Goal: Information Seeking & Learning: Learn about a topic

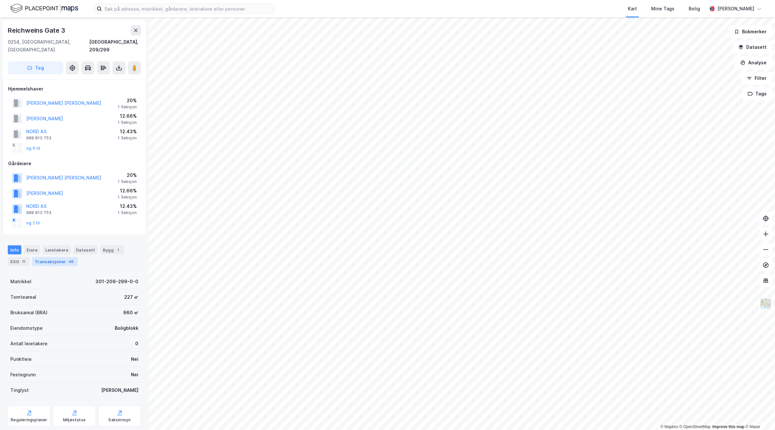
click at [61, 257] on div "Transaksjoner 46" at bounding box center [55, 261] width 46 height 9
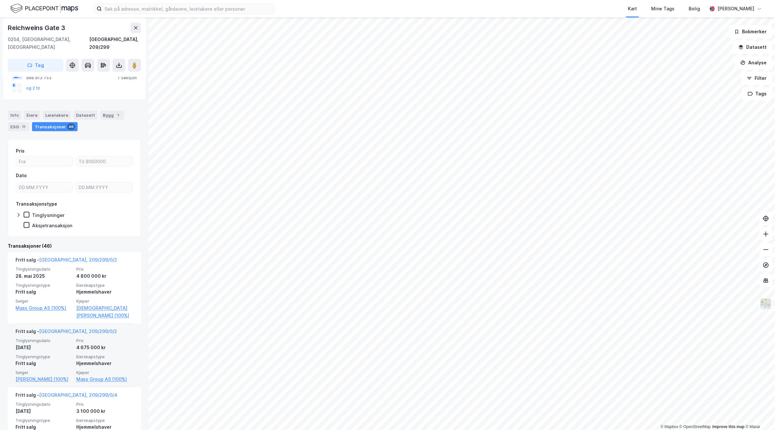
scroll to position [242, 0]
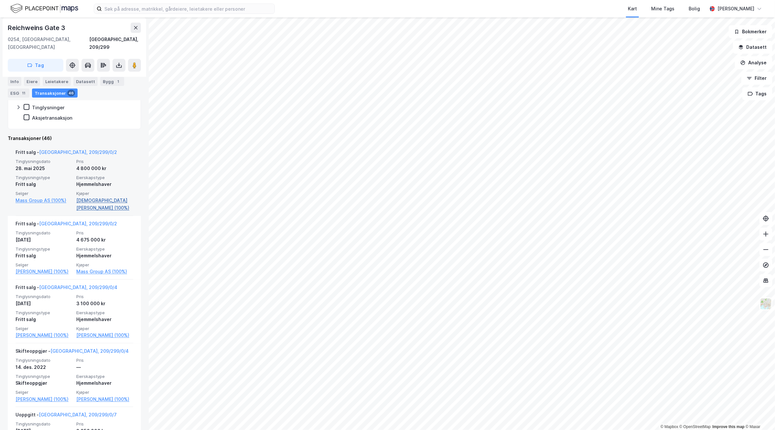
click at [99, 197] on link "Christiansen Anders (100%)" at bounding box center [104, 205] width 57 height 16
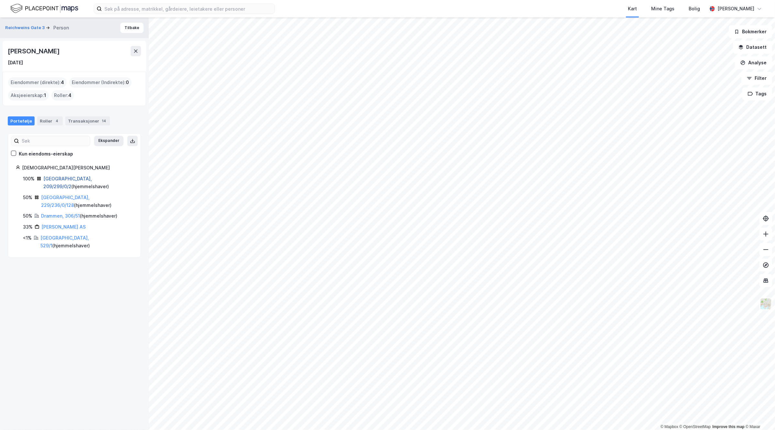
click at [67, 178] on link "Oslo, 209/299/0/2" at bounding box center [67, 182] width 48 height 13
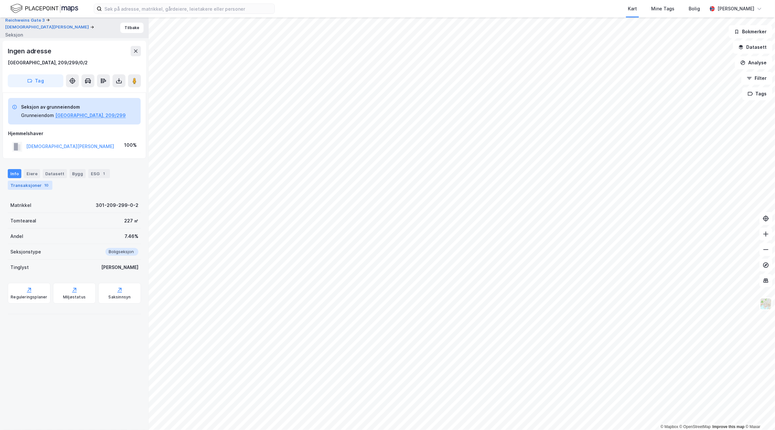
click at [38, 185] on div "Transaksjoner 10" at bounding box center [30, 185] width 45 height 9
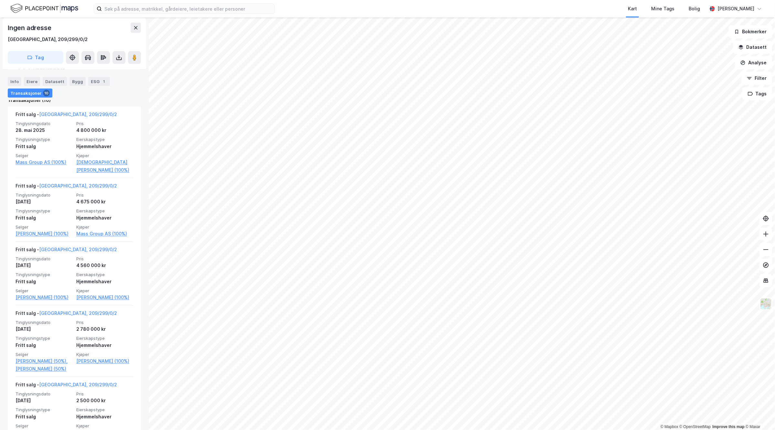
scroll to position [81, 0]
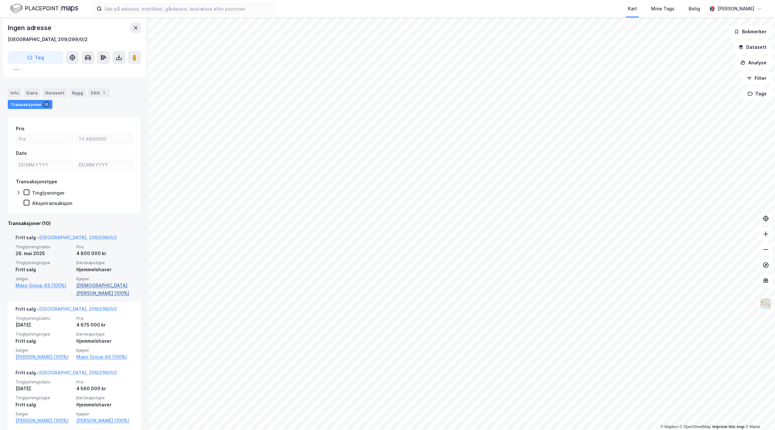
click at [108, 284] on link "Christiansen Anders (100%)" at bounding box center [104, 290] width 57 height 16
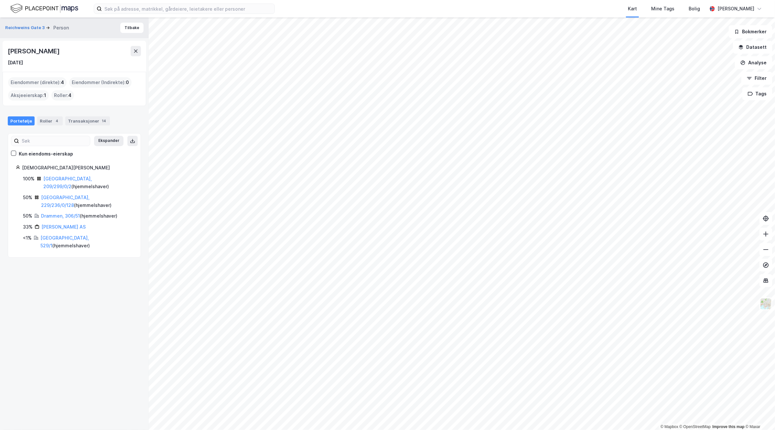
drag, startPoint x: 78, startPoint y: 50, endPoint x: -1, endPoint y: 54, distance: 78.7
click at [0, 54] on html "Kart Mine Tags Bolig Tollef Lunaas © Mapbox © OpenStreetMap Improve this map © …" at bounding box center [387, 215] width 775 height 430
click at [53, 255] on div "Reichweins Gate 3 Person Tilbake Anders Christiansen 28. okt. 1968 Eiendommer (…" at bounding box center [74, 223] width 149 height 412
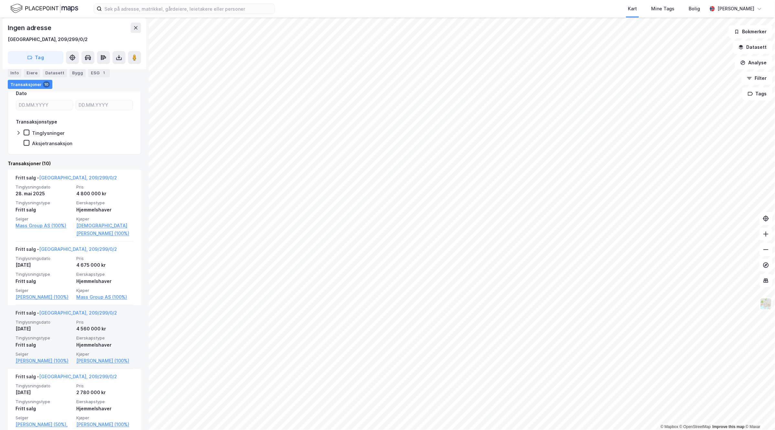
scroll to position [121, 0]
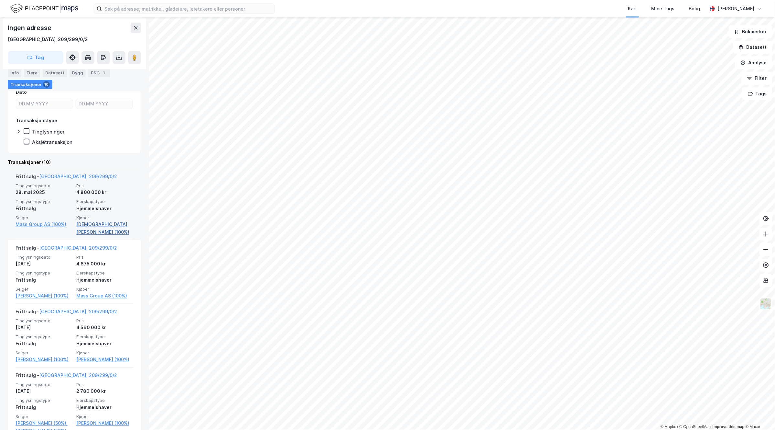
click at [106, 225] on link "Christiansen Anders (100%)" at bounding box center [104, 228] width 57 height 16
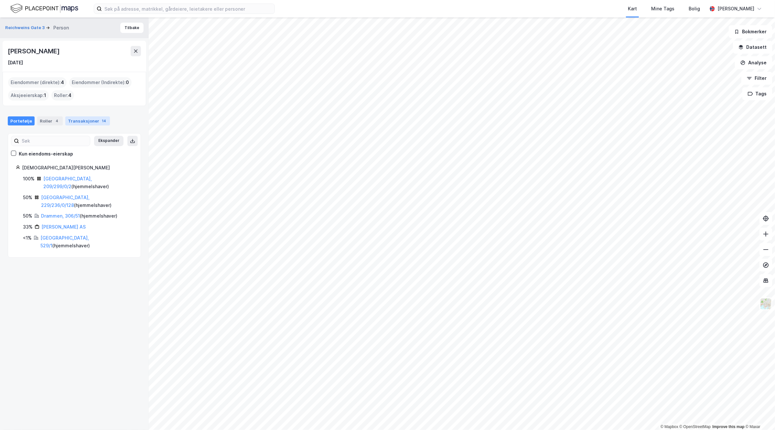
click at [88, 122] on div "Transaksjoner 14" at bounding box center [87, 120] width 45 height 9
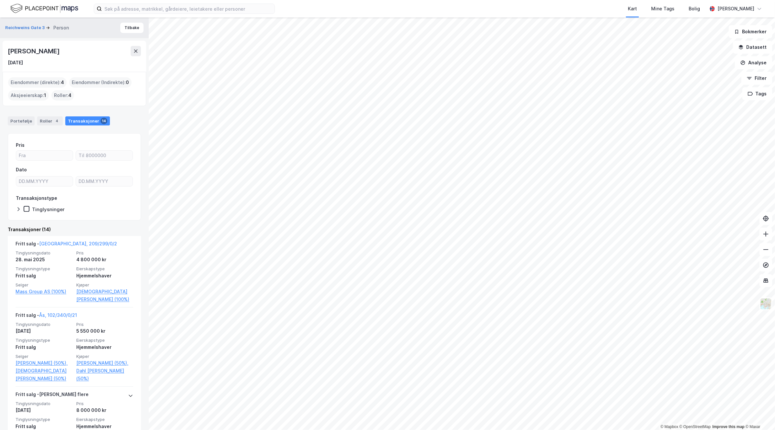
drag, startPoint x: 76, startPoint y: 51, endPoint x: 7, endPoint y: 49, distance: 69.5
click at [7, 49] on div "Anders Christiansen 28. okt. 1968" at bounding box center [75, 56] width 144 height 31
copy div "Anders Christiansen"
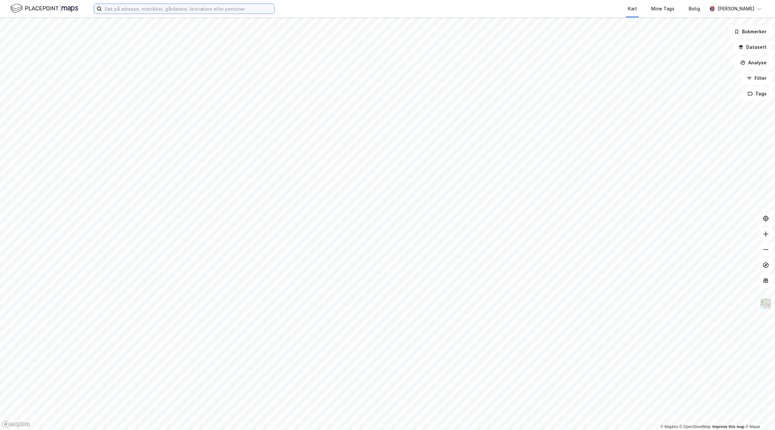
click at [182, 5] on input at bounding box center [188, 9] width 173 height 10
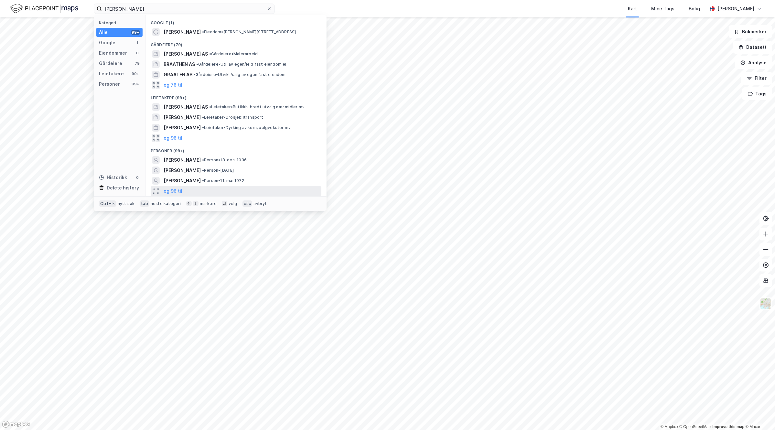
click at [163, 189] on div "og 96 til" at bounding box center [236, 191] width 171 height 10
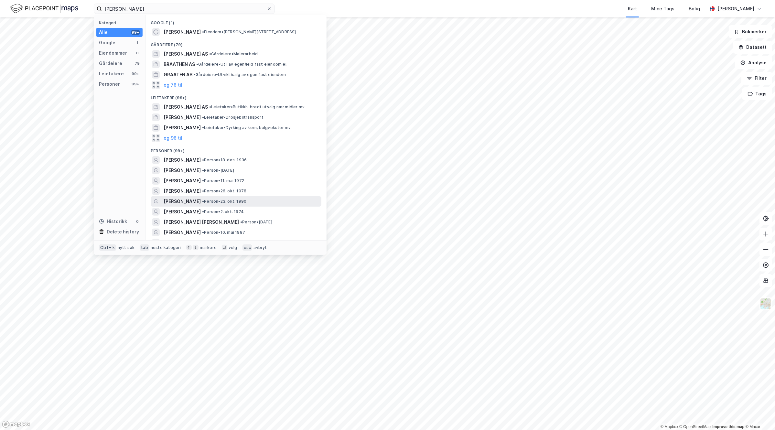
click at [272, 202] on div "GJERMUND BRÅTEN • Person • 23. okt. 1990" at bounding box center [242, 202] width 156 height 8
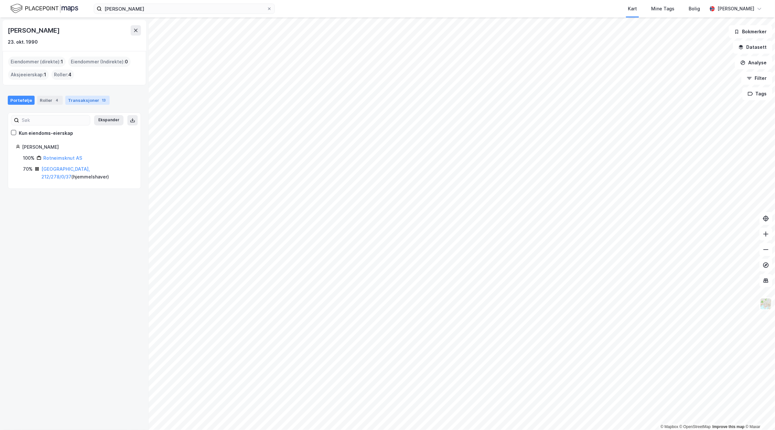
click at [79, 101] on div "Transaksjoner 13" at bounding box center [87, 100] width 44 height 9
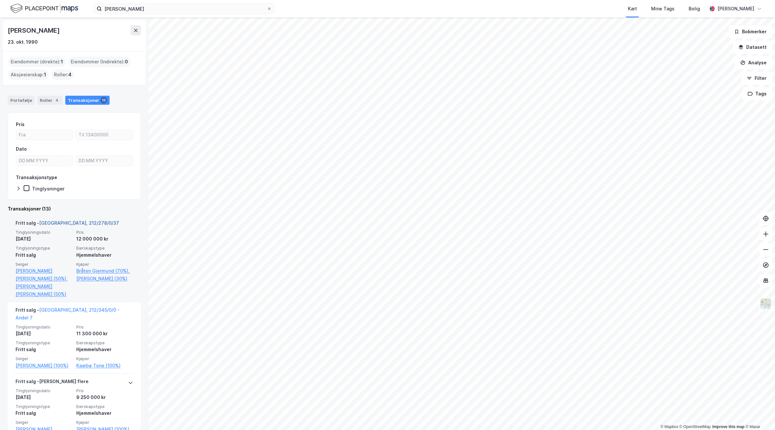
click at [65, 223] on link "Oslo, 212/278/0/37" at bounding box center [79, 222] width 80 height 5
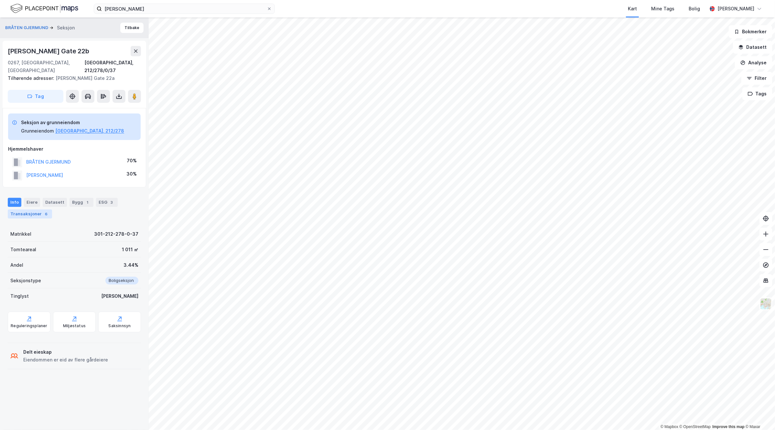
drag, startPoint x: 33, startPoint y: 202, endPoint x: 48, endPoint y: 202, distance: 14.5
click at [33, 209] on div "Transaksjoner 6" at bounding box center [30, 213] width 44 height 9
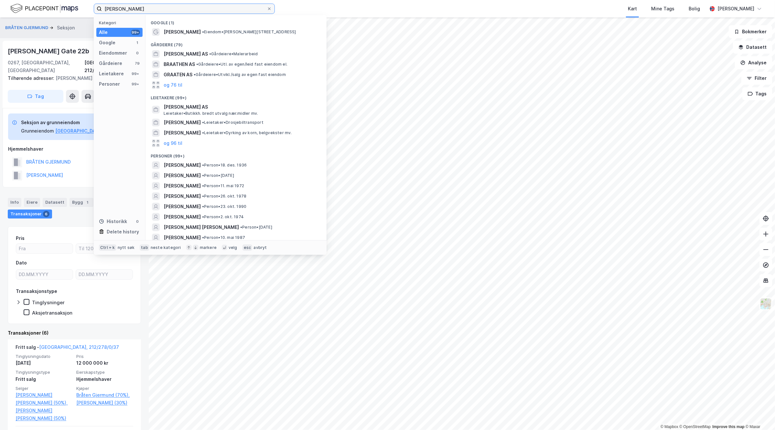
drag, startPoint x: 158, startPoint y: 10, endPoint x: 103, endPoint y: 10, distance: 55.6
click at [102, 10] on input "gjermund braaten" at bounding box center [184, 9] width 165 height 10
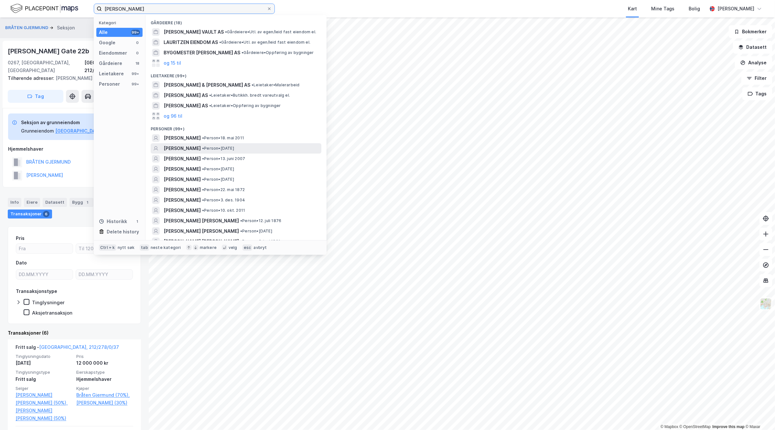
type input "josefine lauritzen"
click at [271, 145] on div "JOSEFINE LAURITZEN • Person • 15. aug. 1998" at bounding box center [242, 149] width 156 height 8
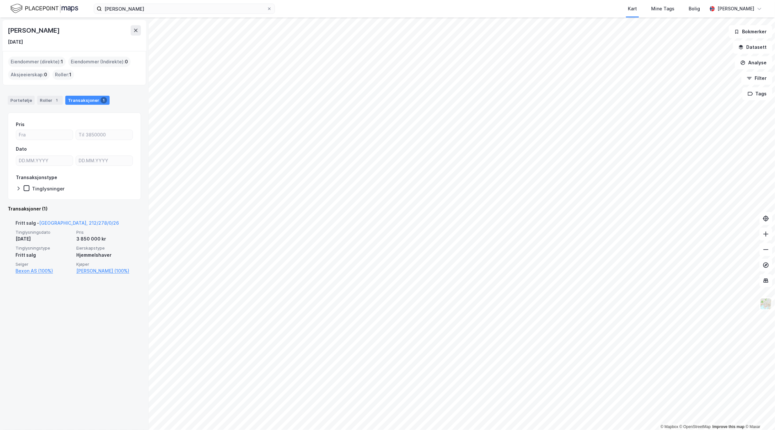
click at [94, 279] on div "Fritt salg - Oslo, 212/278/0/26 Tinglysningsdato 11. apr. 2023 Pris 3 850 000 k…" at bounding box center [75, 246] width 118 height 63
click at [90, 291] on div "Josefine Lauritzen 15. aug. 1998 Eiendommer (direkte) : 1 Eiendommer (Indirekte…" at bounding box center [74, 223] width 149 height 412
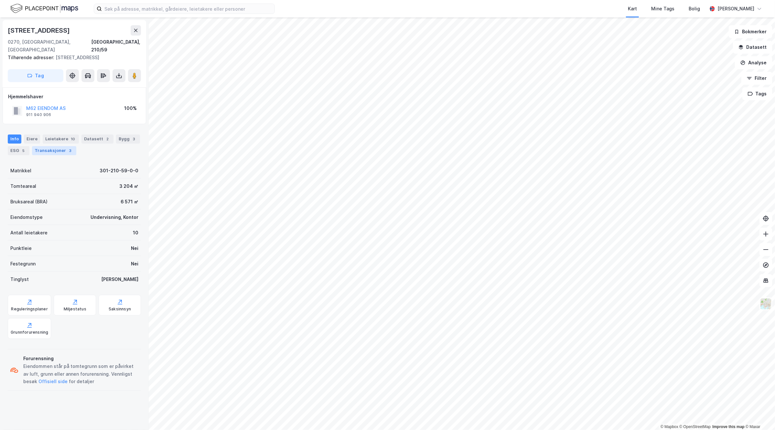
click at [60, 149] on div "Transaksjoner 3" at bounding box center [54, 150] width 44 height 9
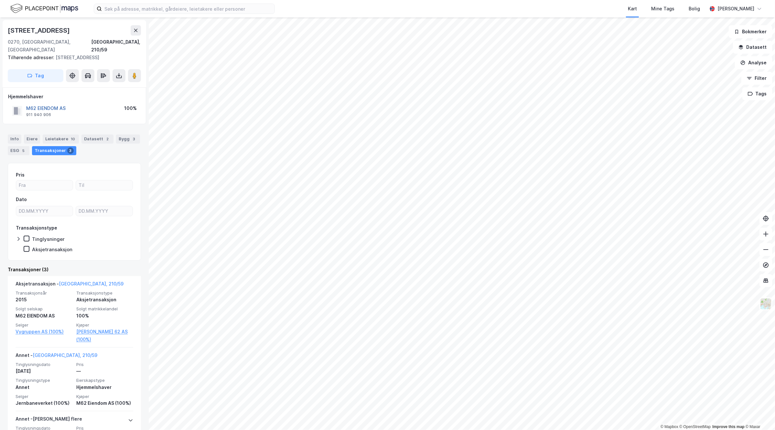
click at [0, 0] on button "M62 EIENDOM AS" at bounding box center [0, 0] width 0 height 0
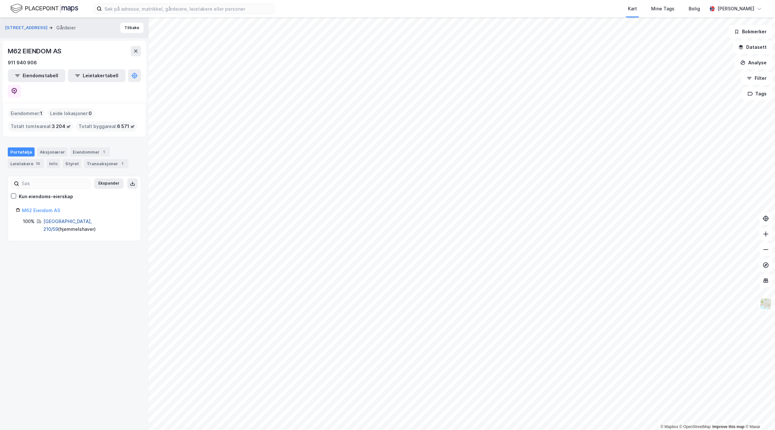
click at [62, 219] on link "[GEOGRAPHIC_DATA], 210/59" at bounding box center [67, 225] width 48 height 13
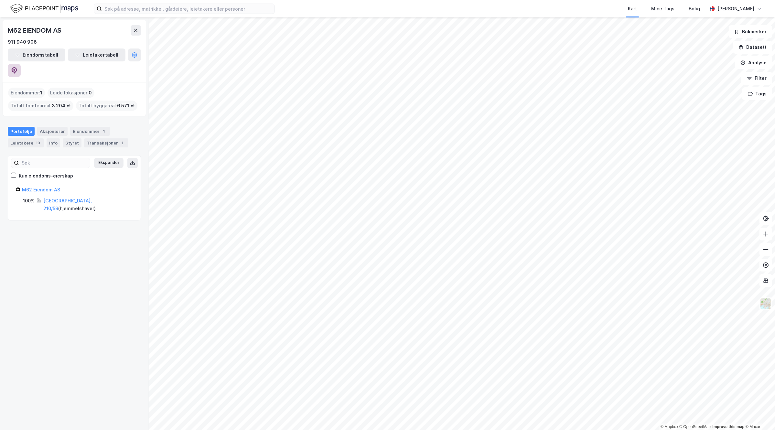
click at [21, 64] on button at bounding box center [14, 70] width 13 height 13
